Goal: Task Accomplishment & Management: Manage account settings

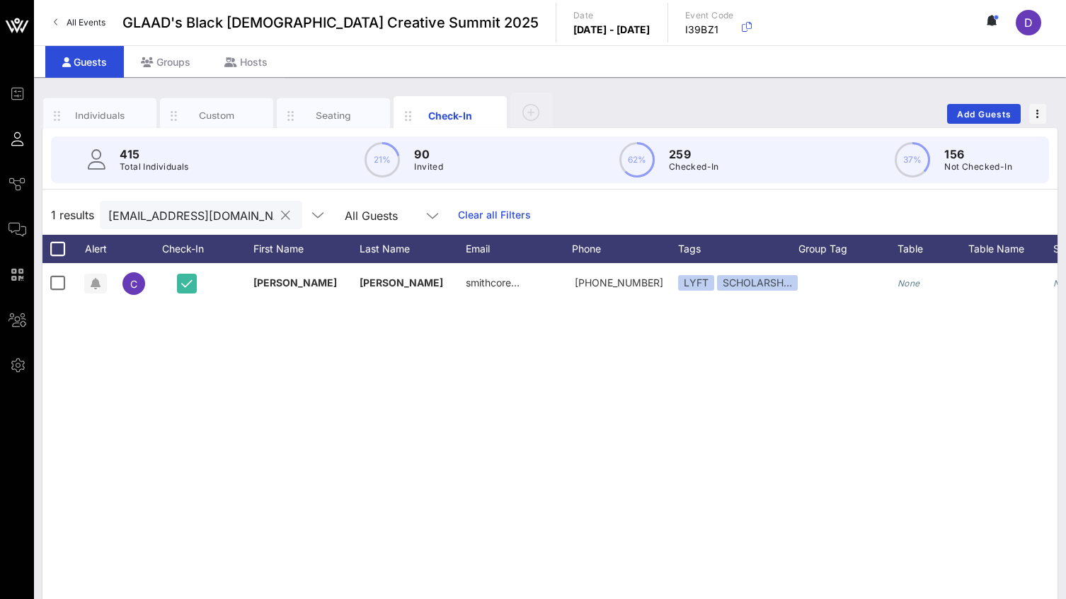
click at [204, 219] on input "[EMAIL_ADDRESS][DOMAIN_NAME]" at bounding box center [191, 215] width 166 height 18
click at [204, 219] on input "smithcoreyde@gmail.com" at bounding box center [191, 215] width 166 height 18
click at [281, 218] on button "clear icon" at bounding box center [285, 216] width 9 height 14
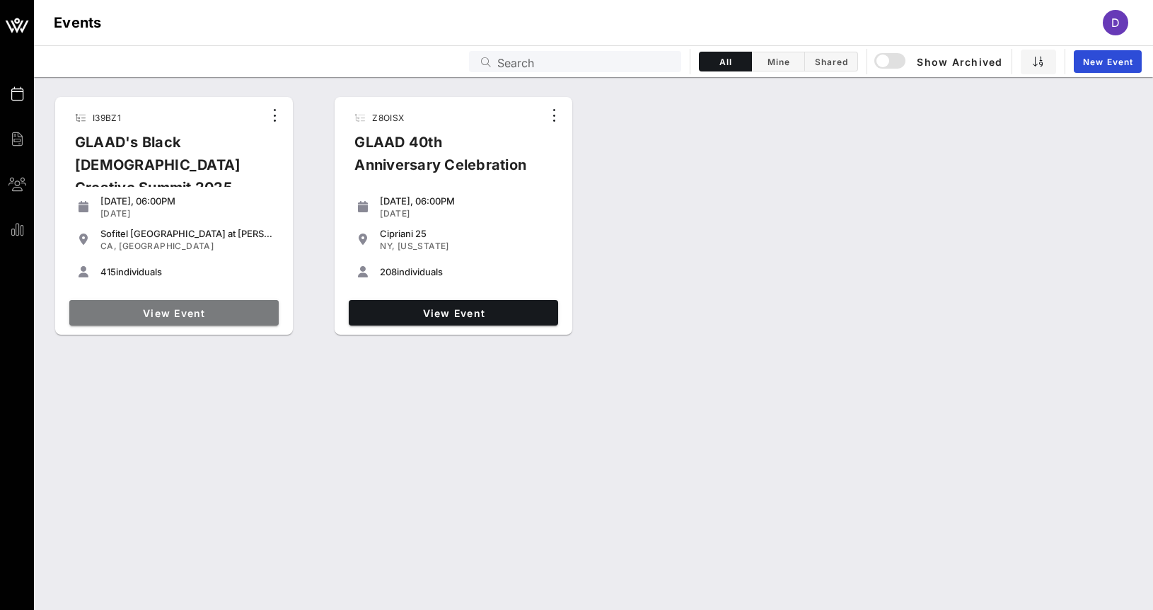
click at [215, 319] on link "View Event" at bounding box center [173, 312] width 209 height 25
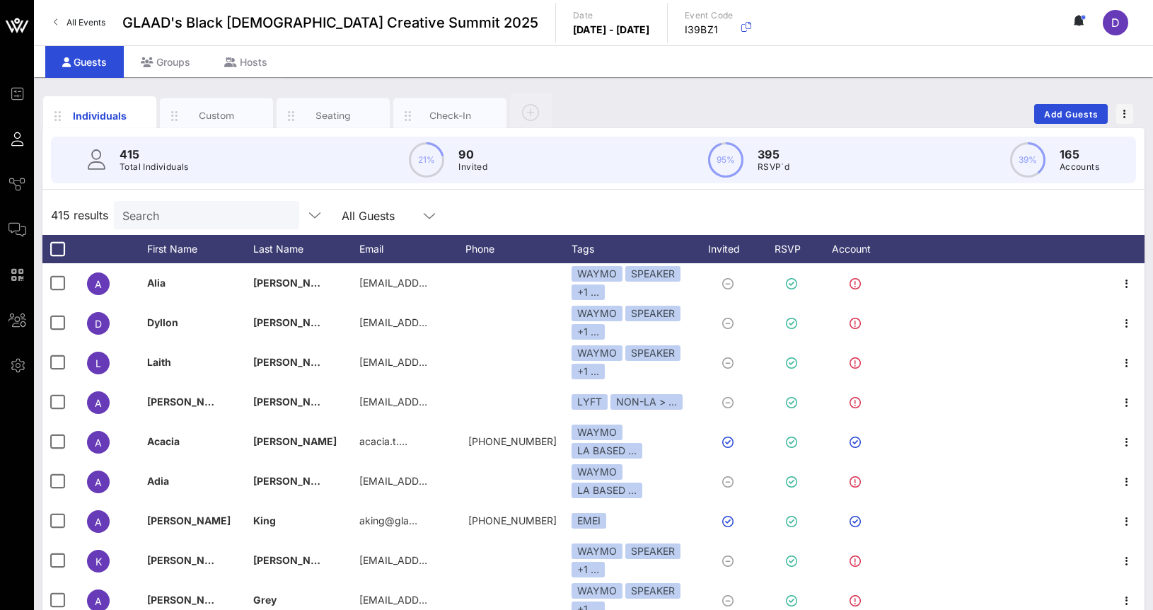
click at [186, 223] on input "Search" at bounding box center [205, 215] width 166 height 18
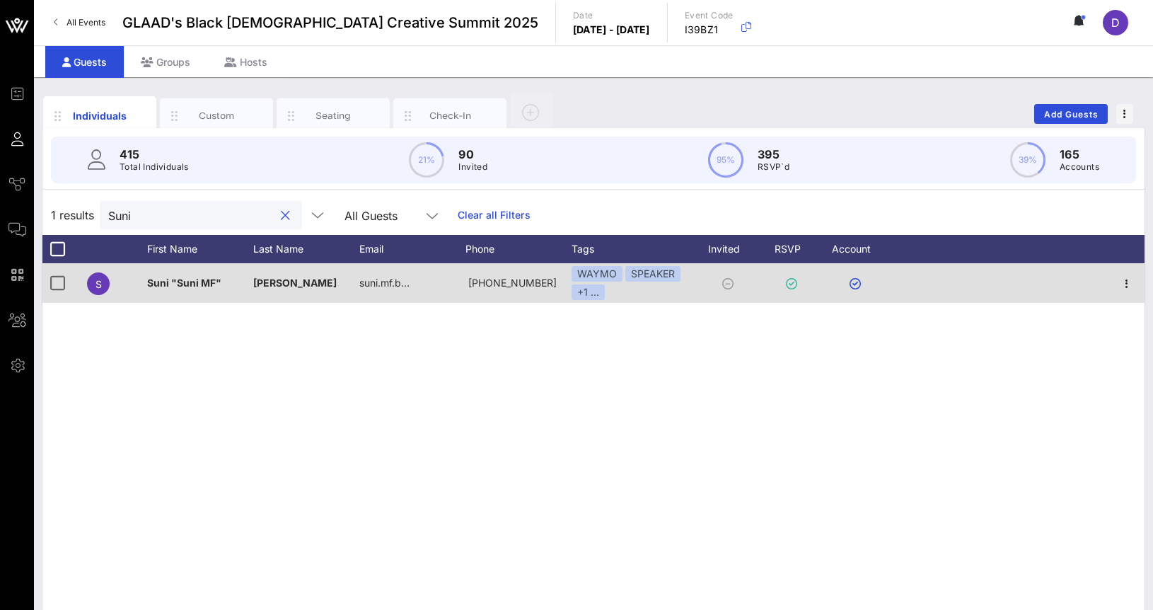
type input "Suni"
click at [277, 282] on span "[PERSON_NAME]" at bounding box center [294, 283] width 83 height 12
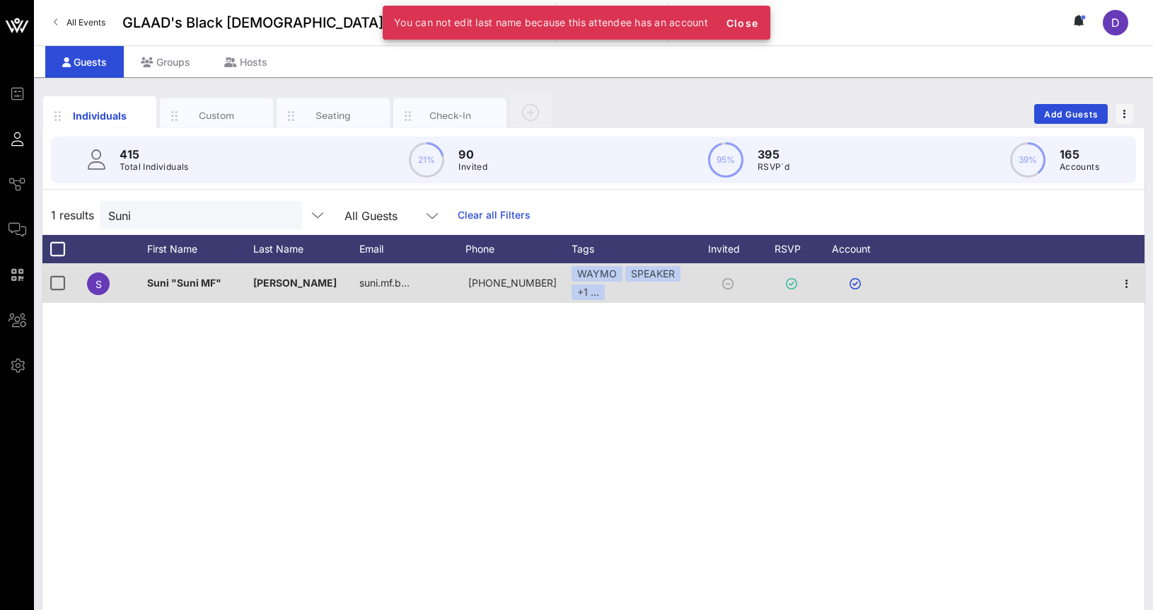
click at [277, 282] on span "[PERSON_NAME]" at bounding box center [294, 283] width 83 height 12
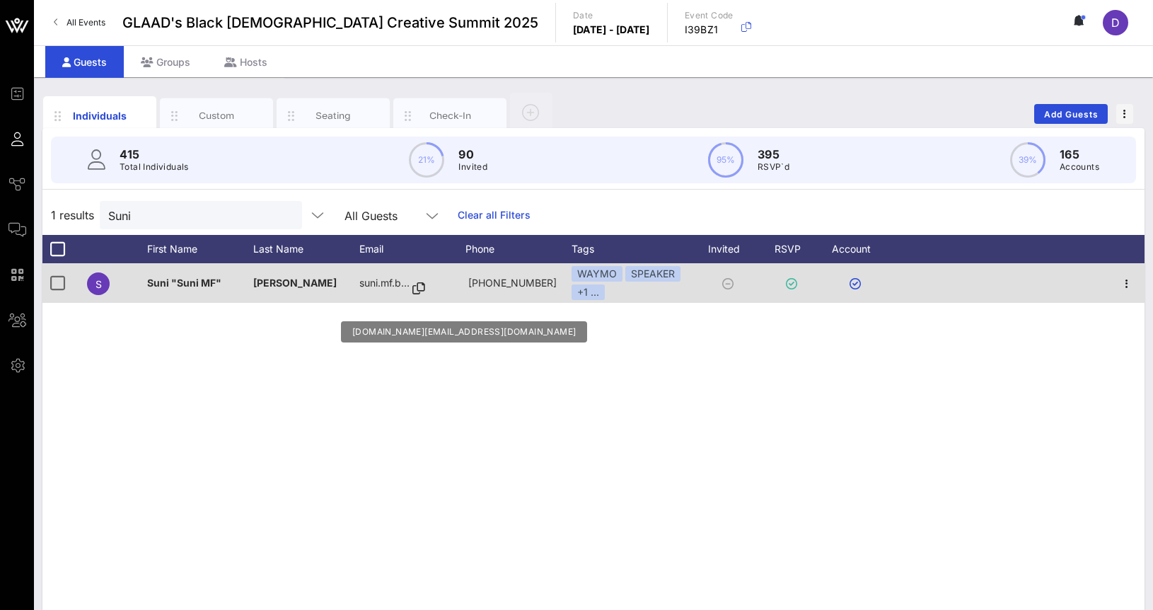
click at [421, 288] on icon at bounding box center [419, 288] width 13 height 1
click at [425, 288] on icon at bounding box center [419, 288] width 13 height 1
